Goal: Answer question/provide support: Answer question/provide support

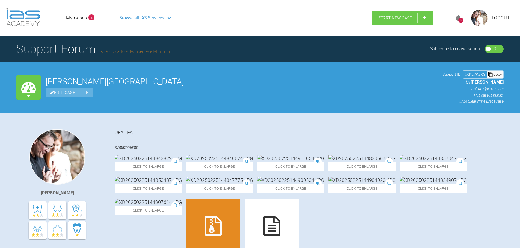
click at [85, 17] on link "My Cases" at bounding box center [76, 17] width 21 height 7
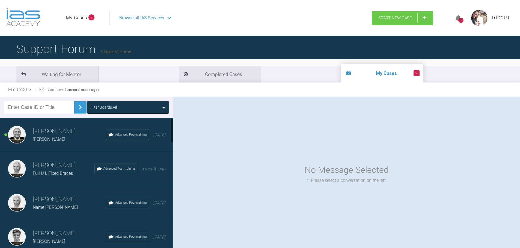
scroll to position [27, 0]
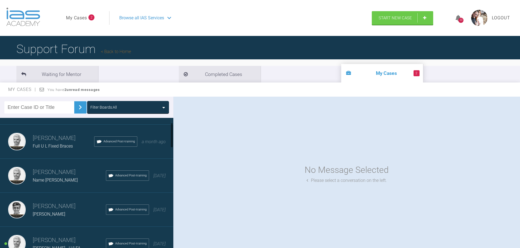
click at [65, 211] on h3 "[PERSON_NAME]" at bounding box center [69, 206] width 73 height 9
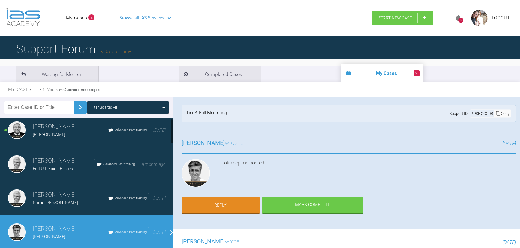
scroll to position [0, 0]
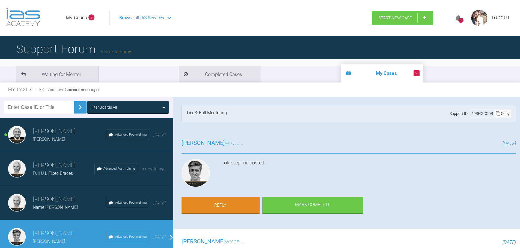
click at [56, 134] on h3 "[PERSON_NAME]" at bounding box center [69, 131] width 73 height 9
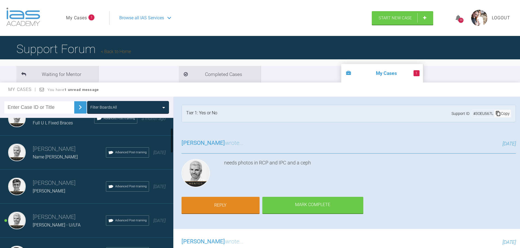
scroll to position [55, 0]
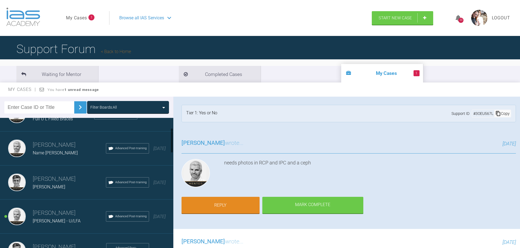
click at [58, 183] on h3 "[PERSON_NAME]" at bounding box center [69, 179] width 73 height 9
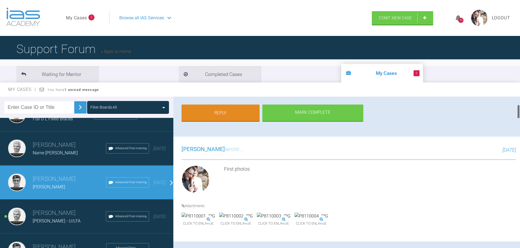
scroll to position [82, 0]
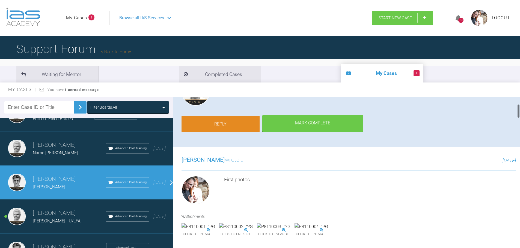
click at [211, 121] on link "Reply" at bounding box center [220, 124] width 78 height 17
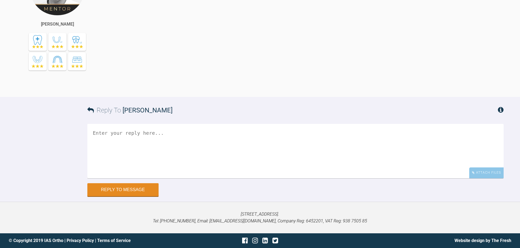
scroll to position [3593, 0]
click at [491, 173] on div "Attach Files" at bounding box center [486, 173] width 34 height 11
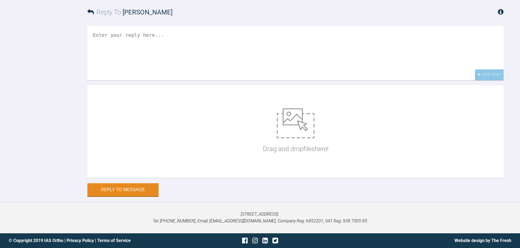
scroll to position [3691, 0]
click at [280, 125] on img at bounding box center [296, 124] width 38 height 30
type input "C:\fakepath\PA060001.JPG"
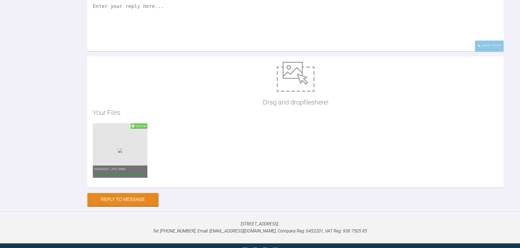
click at [296, 92] on img at bounding box center [296, 77] width 38 height 30
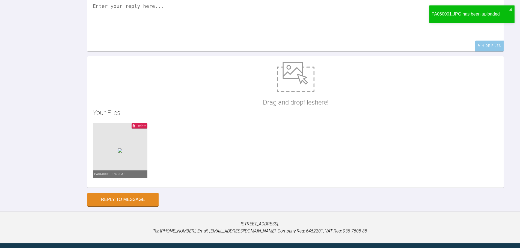
type input "C:\fakepath\PA060002.JPG"
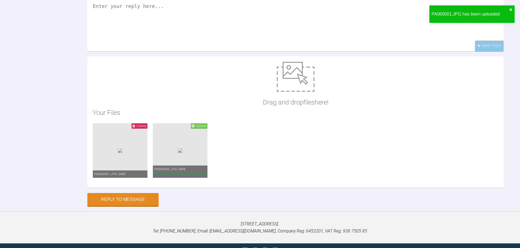
click at [289, 92] on img at bounding box center [296, 77] width 38 height 30
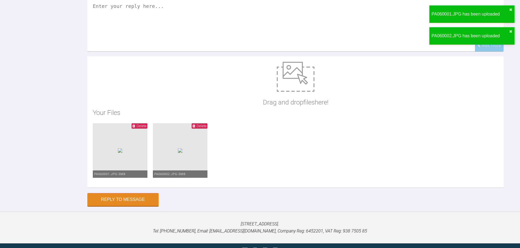
type input "C:\fakepath\PA060003.JPG"
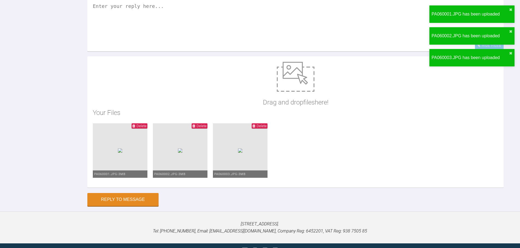
click at [300, 92] on img at bounding box center [296, 77] width 38 height 30
type input "C:\fakepath\PA060004.JPG"
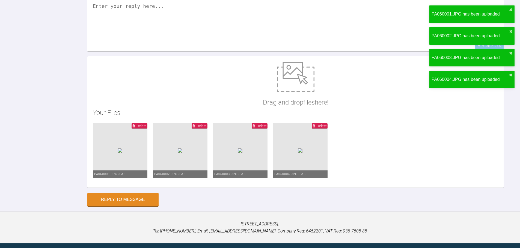
click at [302, 92] on img at bounding box center [296, 77] width 38 height 30
type input "C:\fakepath\PA060005.JPG"
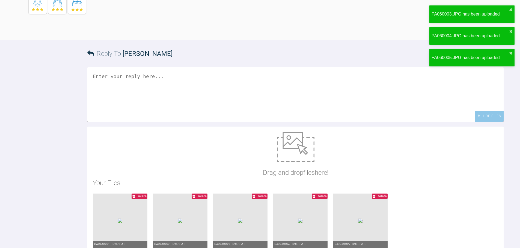
scroll to position [3582, 0]
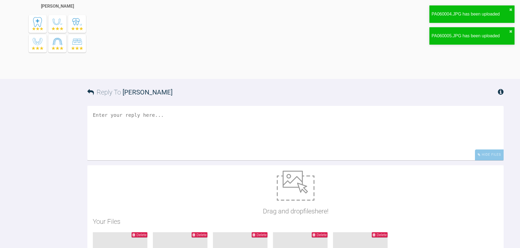
click at [104, 149] on textarea at bounding box center [295, 133] width 416 height 55
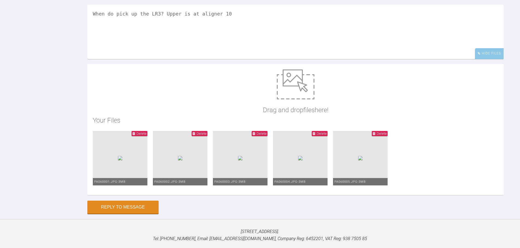
scroll to position [3691, 0]
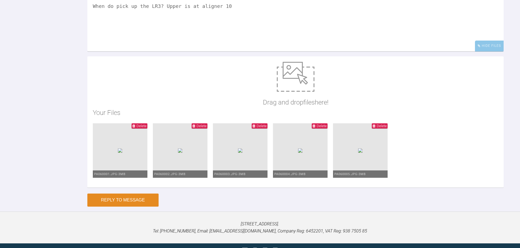
type textarea "When do pick up the LR3? Upper is at aligner 10"
click at [131, 207] on button "Reply to Message" at bounding box center [122, 200] width 71 height 13
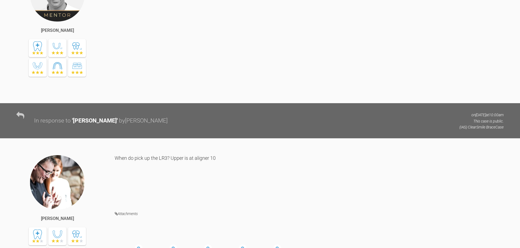
scroll to position [3557, 0]
